Goal: Information Seeking & Learning: Learn about a topic

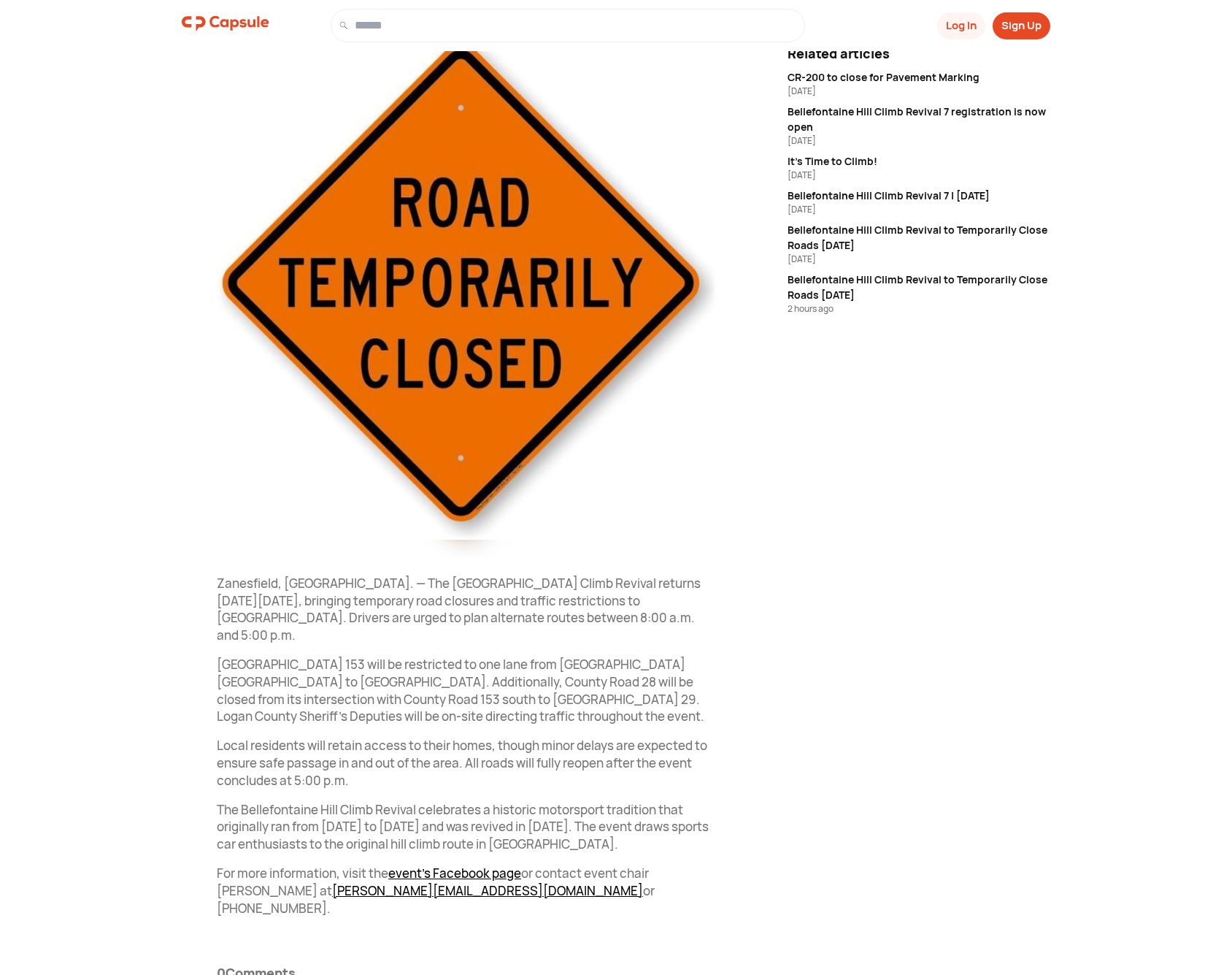
scroll to position [209, 0]
click at [860, 161] on div "It's Time to Climb!" at bounding box center [918, 161] width 263 height 15
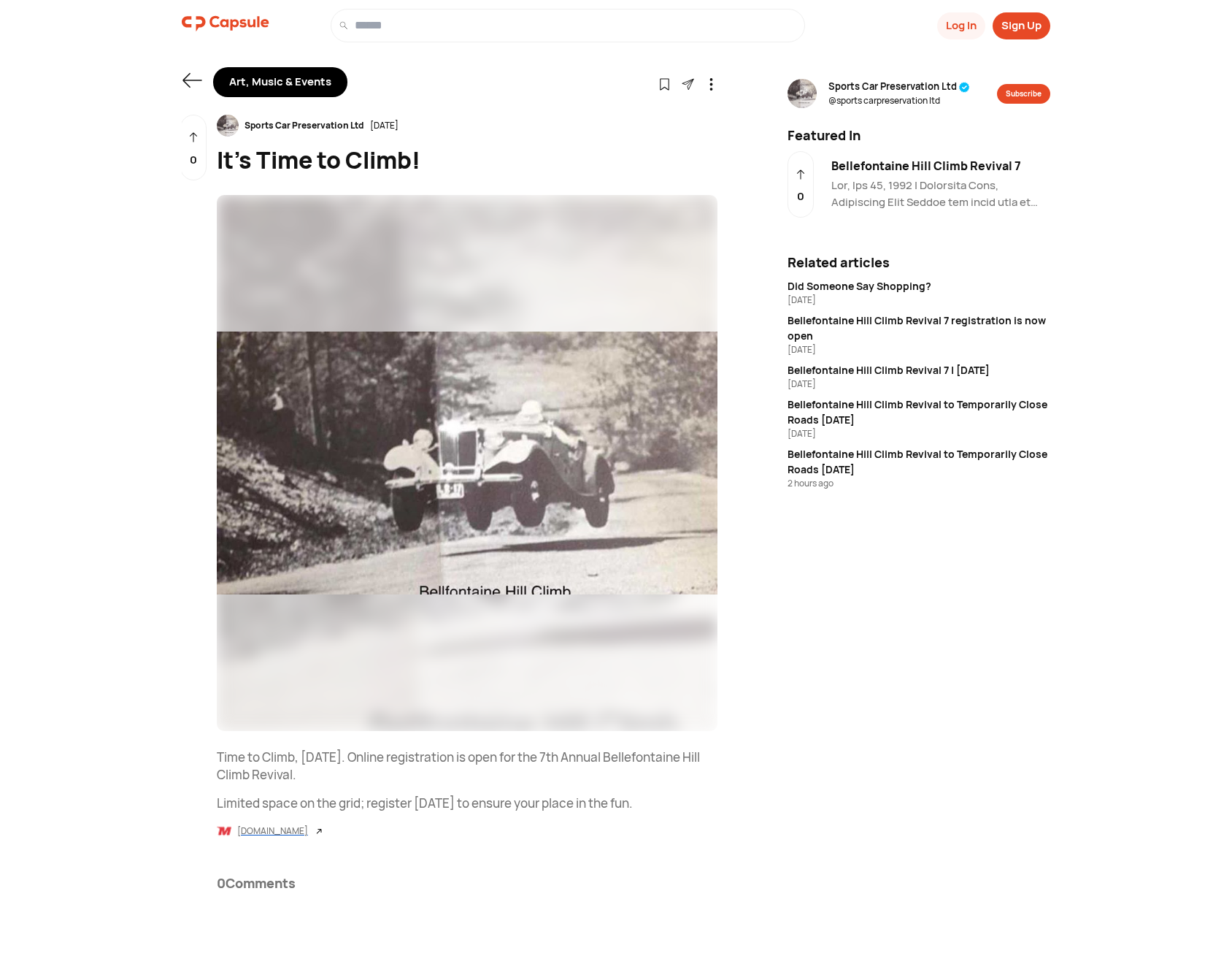
click at [303, 829] on div "[DOMAIN_NAME]" at bounding box center [272, 830] width 70 height 13
click at [898, 453] on div "Bellefontaine Hill Climb Revival to Temporarily Close Roads [DATE]" at bounding box center [918, 461] width 263 height 31
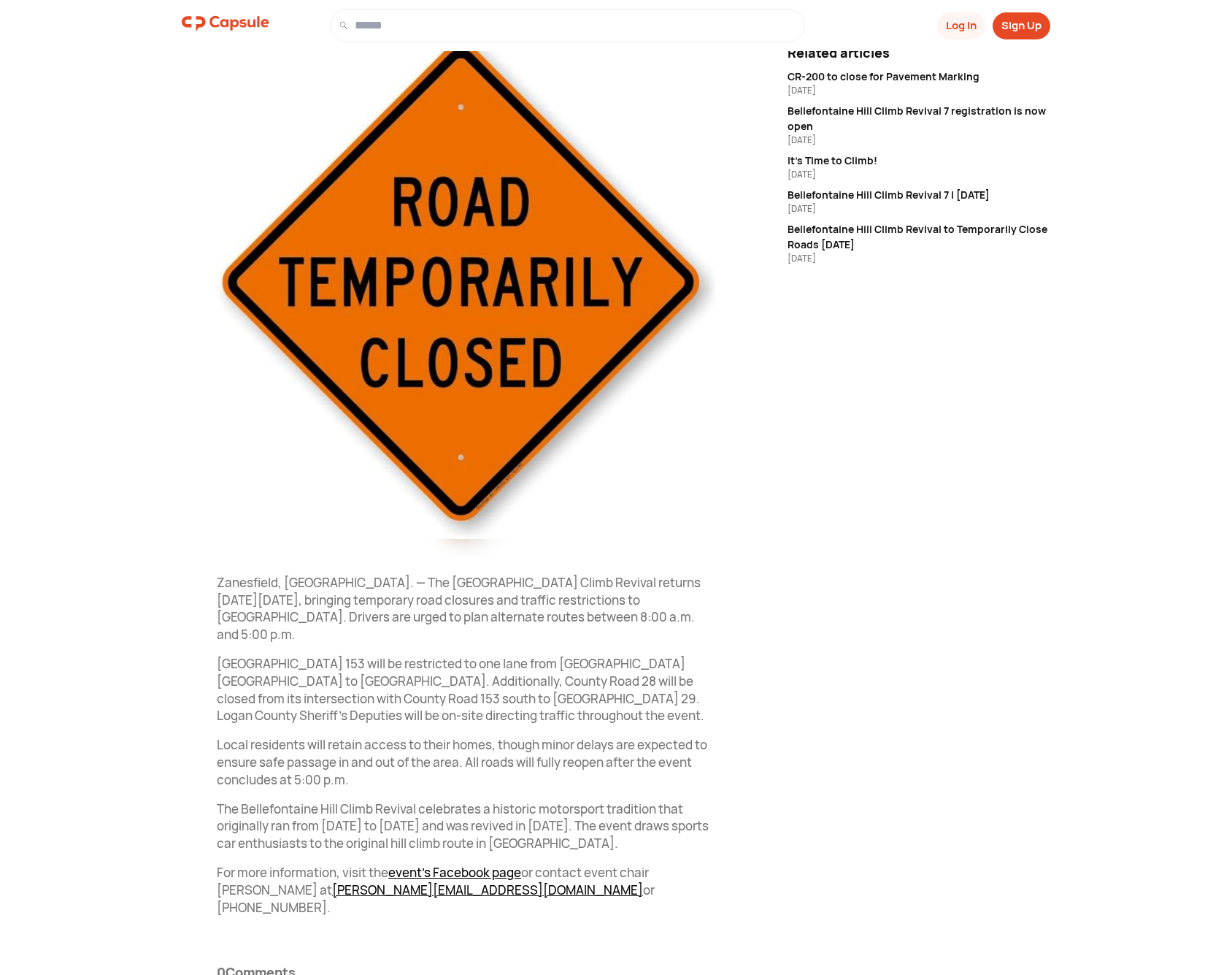
scroll to position [209, 0]
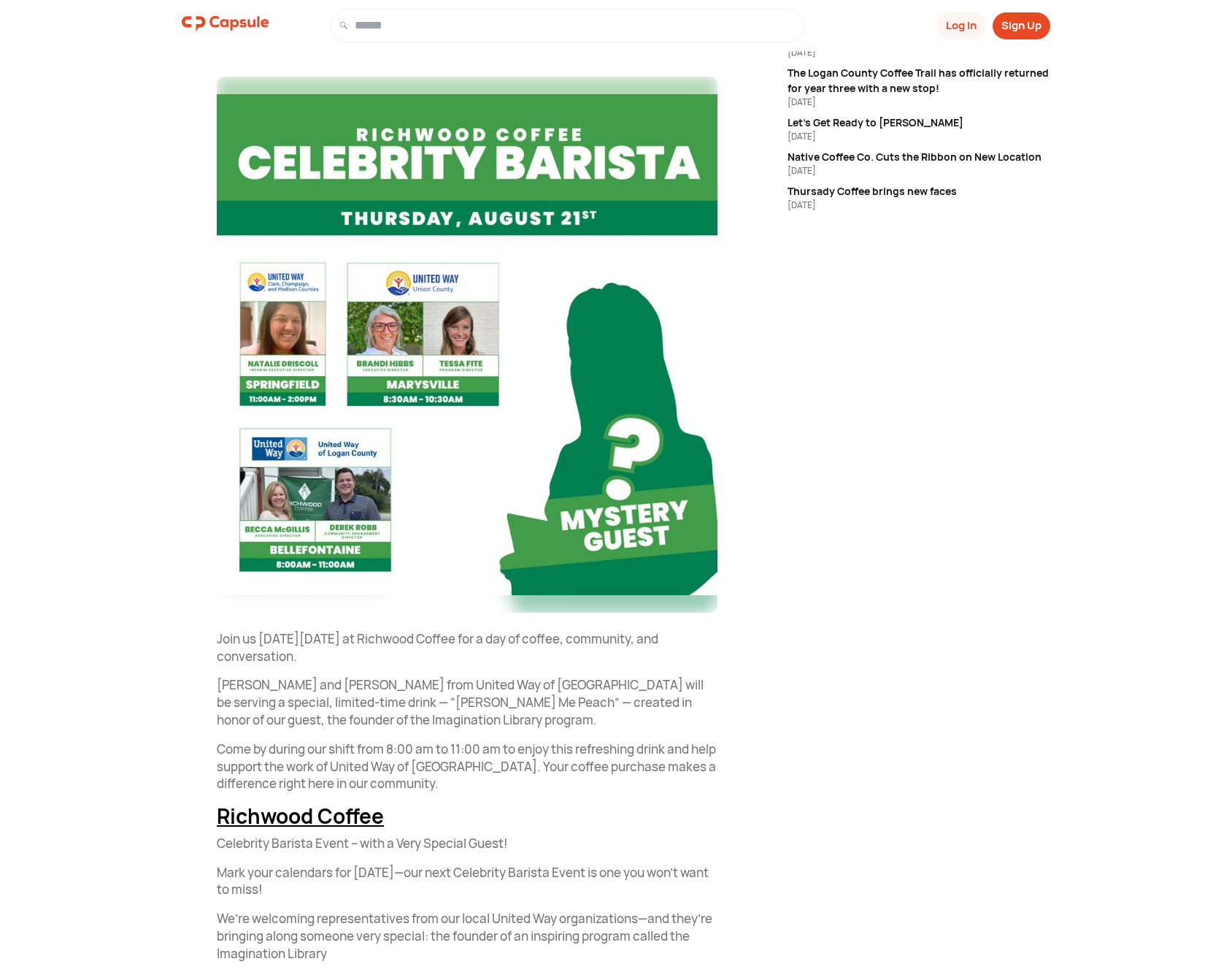
scroll to position [154, 0]
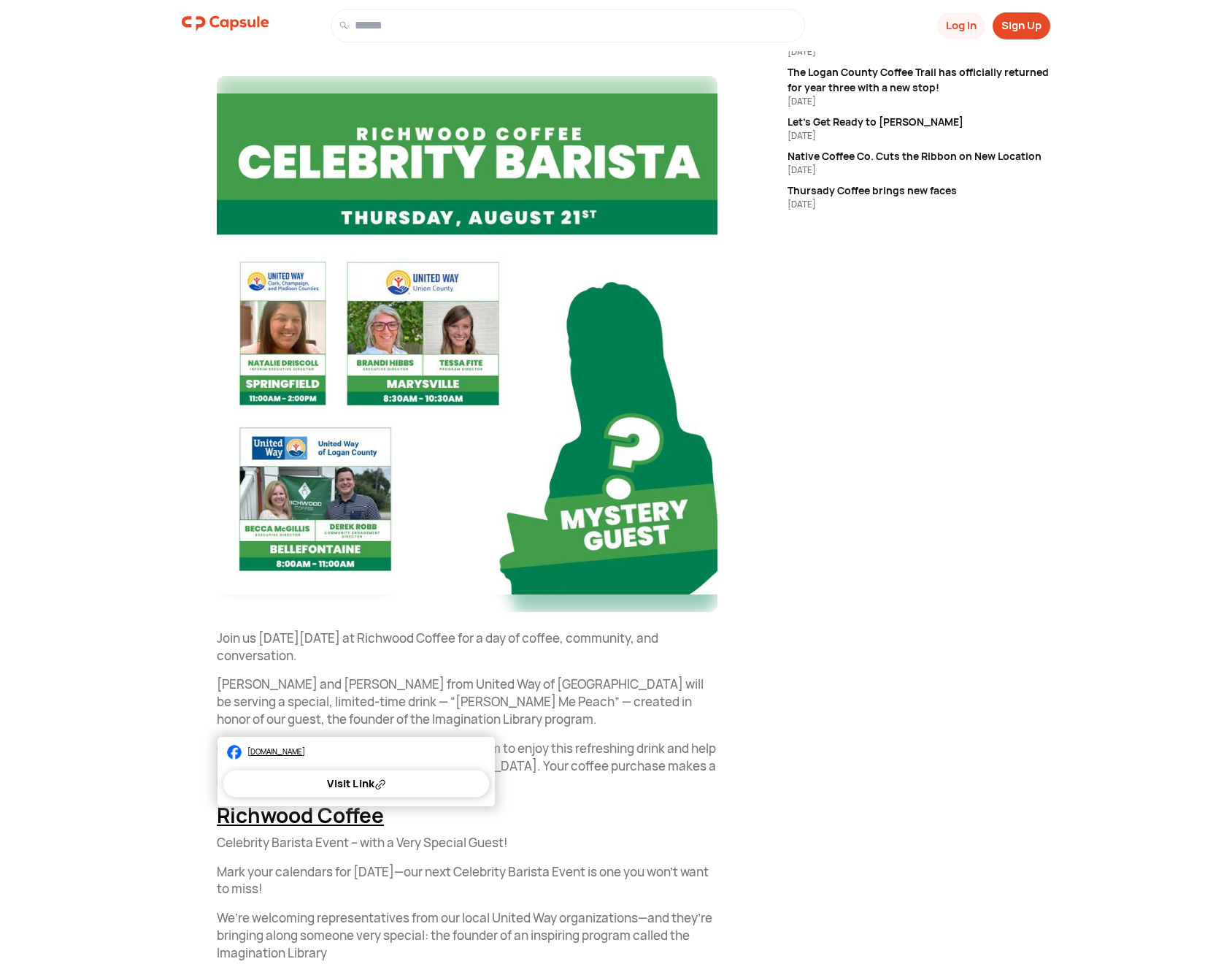
click at [346, 783] on div "Visit Link" at bounding box center [355, 782] width 58 height 13
